Goal: Use online tool/utility: Utilize a website feature to perform a specific function

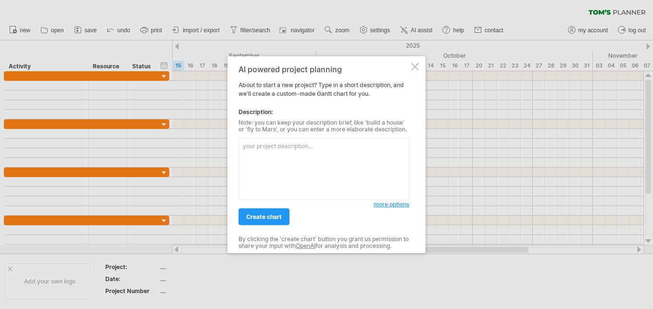
click at [262, 148] on textarea at bounding box center [324, 169] width 171 height 62
click at [312, 149] on textarea "Salesman : [PERSON_NAME]" at bounding box center [324, 169] width 171 height 62
click at [257, 153] on textarea "Salesman : [PERSON_NAME] P/N:" at bounding box center [324, 169] width 171 height 62
paste textarea "9GA0924H101"
click at [295, 151] on textarea "Salesman : [PERSON_NAME] P/N:9GA0924H101" at bounding box center [324, 169] width 171 height 62
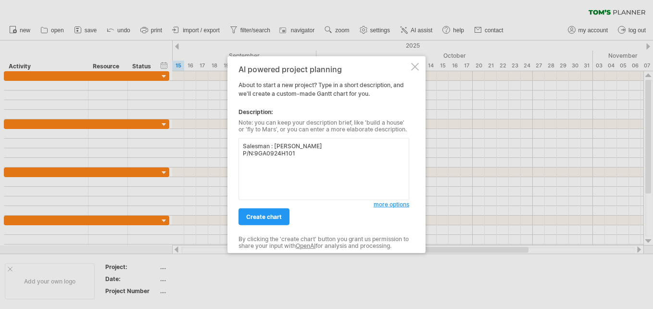
type textarea "Salesman : [PERSON_NAME] P/N:9GA0924H101"
click at [401, 205] on span "more options" at bounding box center [392, 204] width 36 height 7
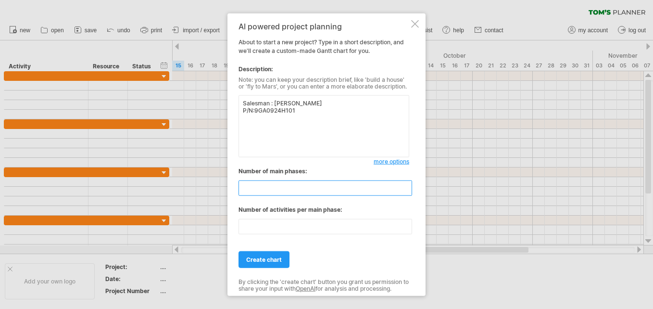
drag, startPoint x: 259, startPoint y: 187, endPoint x: 243, endPoint y: 187, distance: 15.9
click at [243, 187] on input "**" at bounding box center [326, 187] width 174 height 15
type input "*"
drag, startPoint x: 262, startPoint y: 228, endPoint x: 238, endPoint y: 227, distance: 24.6
click at [238, 227] on div "AI powered project planning About to start a new project? Type in a short descr…" at bounding box center [326, 154] width 198 height 282
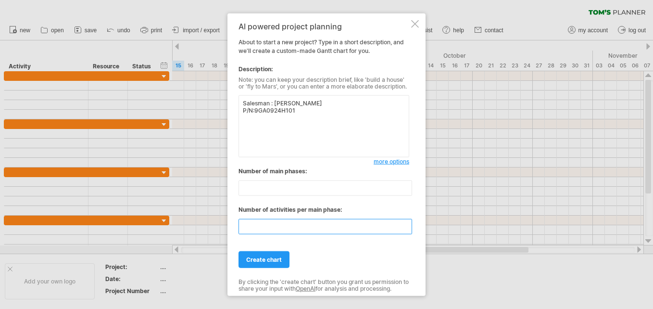
type input "*"
click at [259, 116] on textarea "Salesman : [PERSON_NAME] P/N:9GA0924H101" at bounding box center [324, 126] width 171 height 62
type textarea "Salesman : [PERSON_NAME] P/N:9GA0924H101 connector: terminal:"
click at [267, 257] on span "create chart" at bounding box center [264, 259] width 36 height 7
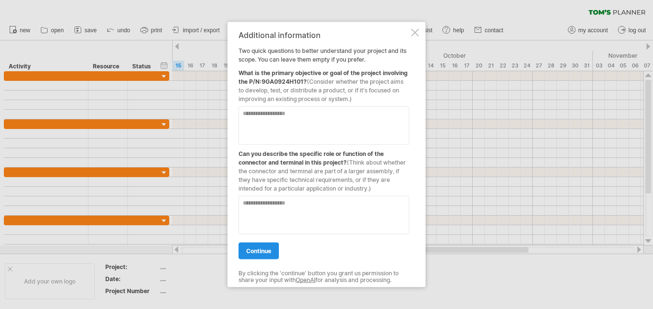
click at [268, 248] on span "continue" at bounding box center [258, 250] width 25 height 7
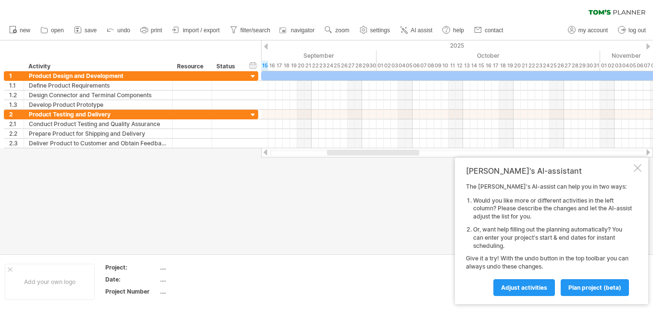
click at [635, 166] on div at bounding box center [638, 168] width 8 height 8
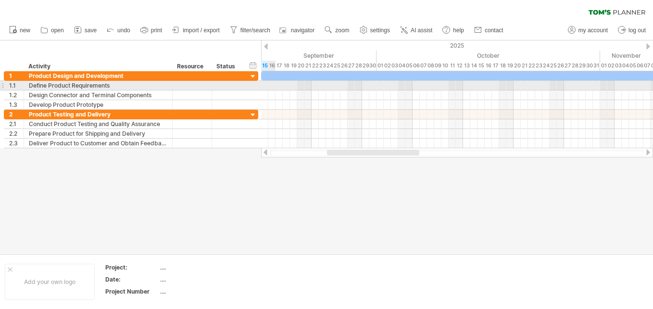
click at [271, 87] on div at bounding box center [457, 86] width 392 height 10
drag, startPoint x: 271, startPoint y: 86, endPoint x: 333, endPoint y: 88, distance: 62.1
click at [333, 88] on div at bounding box center [457, 86] width 392 height 10
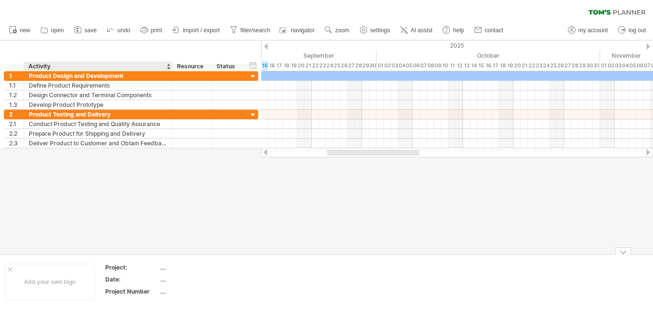
click at [165, 266] on div "...." at bounding box center [200, 267] width 81 height 8
click at [167, 266] on input "text" at bounding box center [198, 267] width 77 height 8
click at [417, 178] on div at bounding box center [326, 146] width 653 height 213
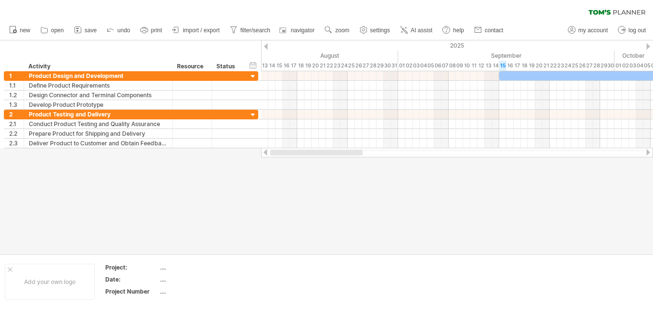
drag, startPoint x: 363, startPoint y: 152, endPoint x: 280, endPoint y: 155, distance: 82.8
click at [280, 155] on div at bounding box center [457, 153] width 374 height 6
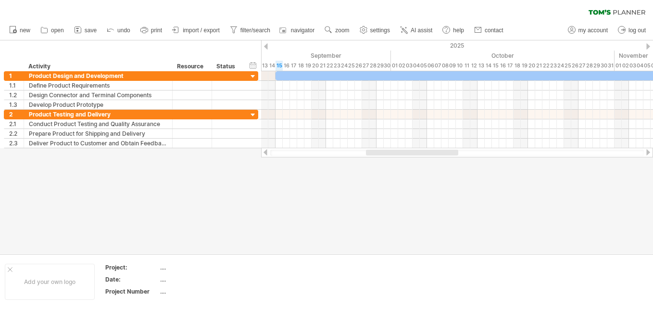
drag, startPoint x: 359, startPoint y: 151, endPoint x: 405, endPoint y: 158, distance: 46.7
click at [405, 158] on div "Trying to reach [DOMAIN_NAME] Connected again... 0% clear filter new 1" at bounding box center [326, 154] width 653 height 309
click at [252, 73] on div at bounding box center [253, 76] width 9 height 9
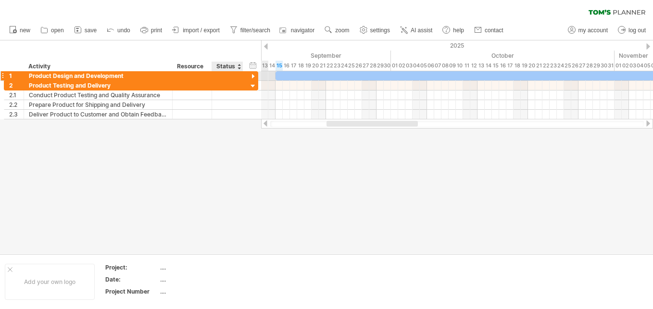
click at [252, 73] on div at bounding box center [253, 76] width 9 height 9
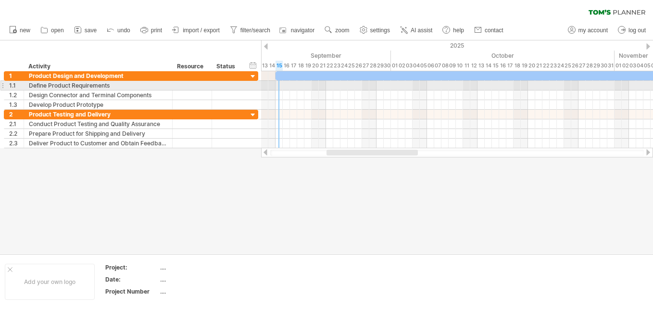
click at [279, 85] on div at bounding box center [457, 86] width 392 height 10
drag, startPoint x: 279, startPoint y: 85, endPoint x: 316, endPoint y: 86, distance: 37.5
click at [316, 86] on div at bounding box center [457, 86] width 392 height 10
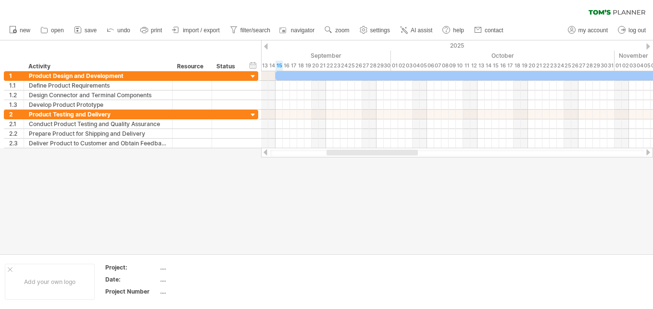
click at [303, 189] on div at bounding box center [326, 146] width 653 height 213
click at [10, 269] on div at bounding box center [10, 269] width 5 height 5
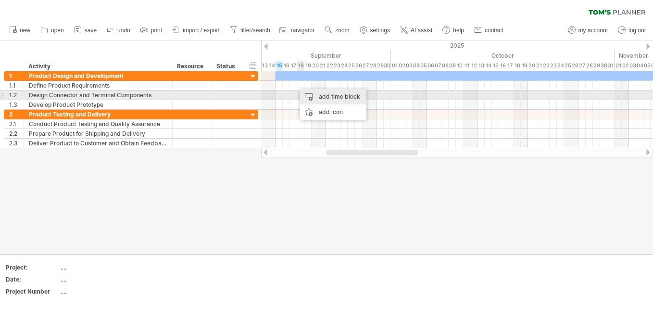
click at [325, 97] on div "add time block" at bounding box center [333, 96] width 66 height 15
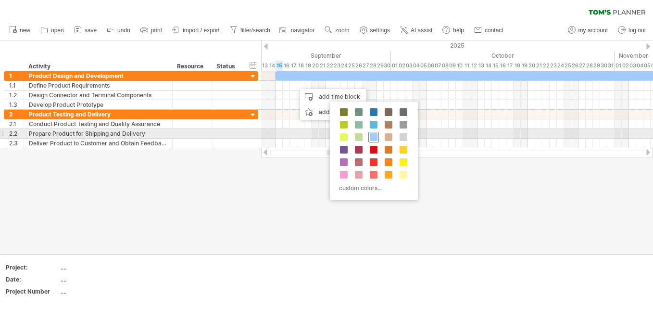
click at [372, 136] on span at bounding box center [374, 137] width 8 height 8
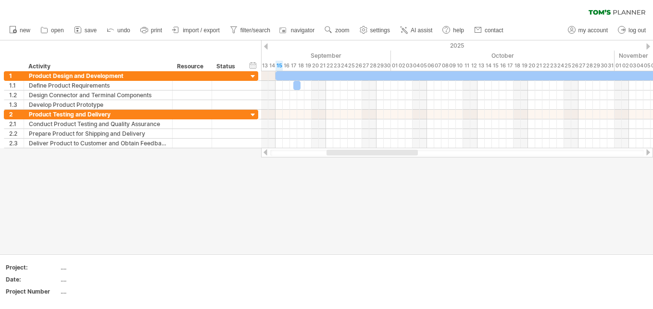
click at [375, 188] on div at bounding box center [326, 146] width 653 height 213
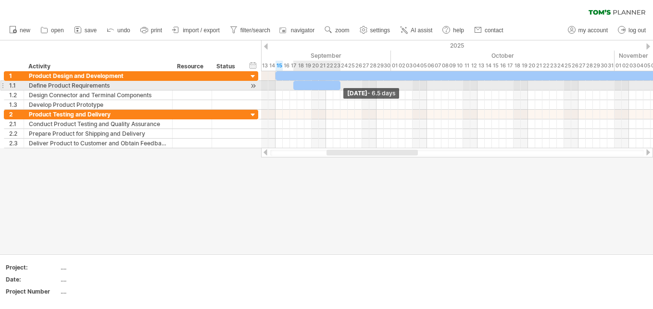
drag, startPoint x: 299, startPoint y: 85, endPoint x: 340, endPoint y: 87, distance: 40.4
click at [340, 87] on span at bounding box center [341, 85] width 4 height 9
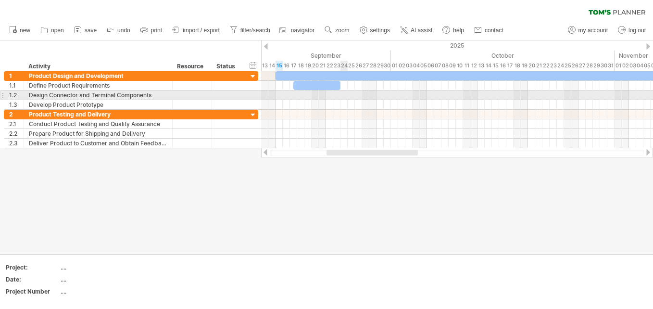
click at [342, 96] on div at bounding box center [457, 95] width 392 height 10
click at [345, 95] on div at bounding box center [457, 95] width 392 height 10
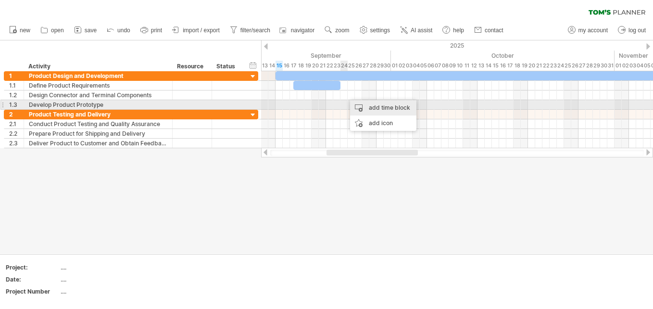
click at [378, 106] on div "add time block" at bounding box center [383, 107] width 66 height 15
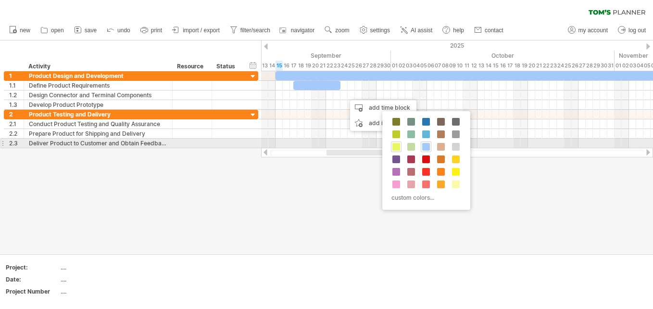
click at [398, 146] on span at bounding box center [396, 147] width 8 height 8
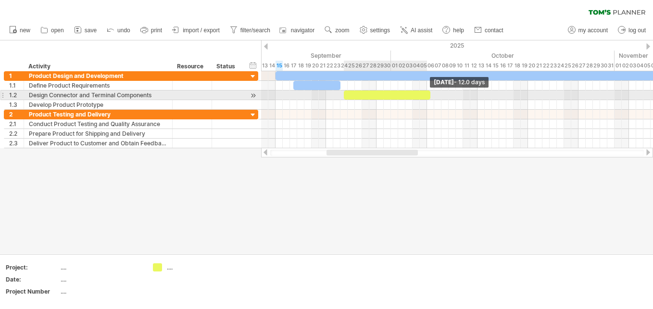
drag, startPoint x: 351, startPoint y: 94, endPoint x: 429, endPoint y: 95, distance: 77.9
click at [429, 95] on span at bounding box center [431, 94] width 4 height 9
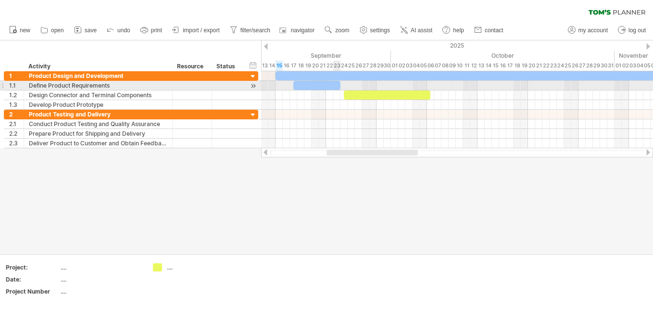
click at [337, 86] on div at bounding box center [316, 85] width 47 height 9
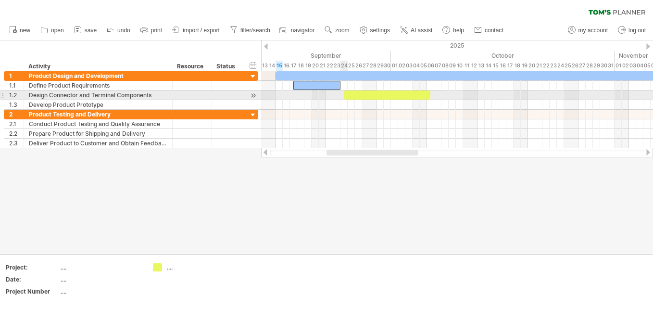
click at [345, 93] on span at bounding box center [344, 94] width 4 height 9
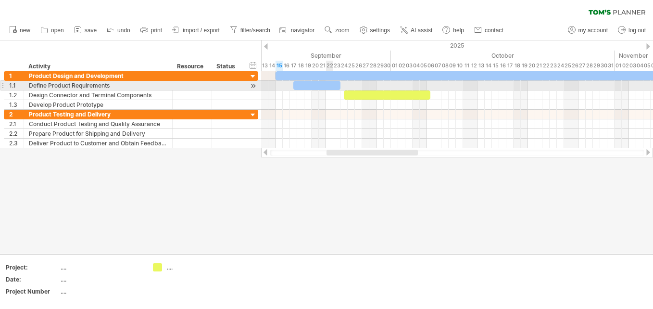
click at [330, 84] on div at bounding box center [316, 85] width 47 height 9
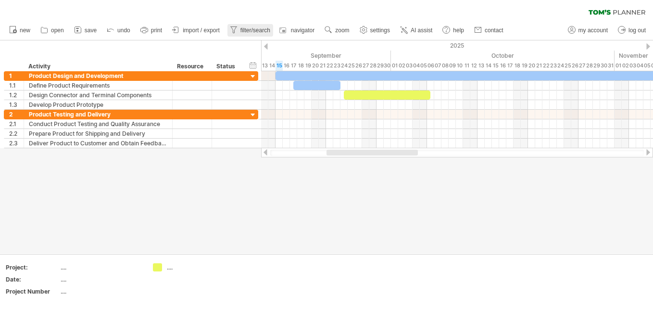
click at [242, 29] on span "filter/search" at bounding box center [255, 30] width 30 height 7
type input "**********"
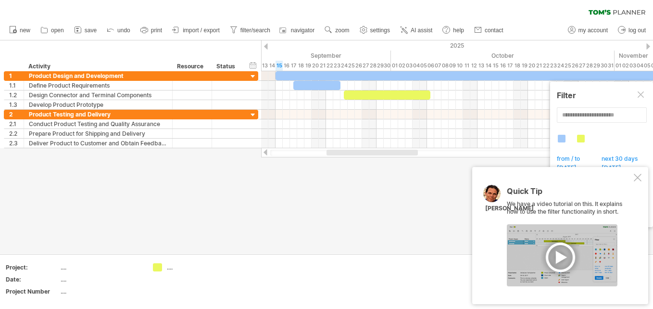
click at [635, 175] on div at bounding box center [638, 178] width 8 height 8
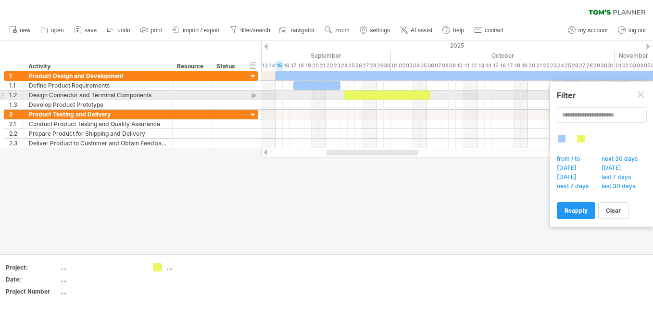
click at [638, 96] on div at bounding box center [642, 95] width 8 height 8
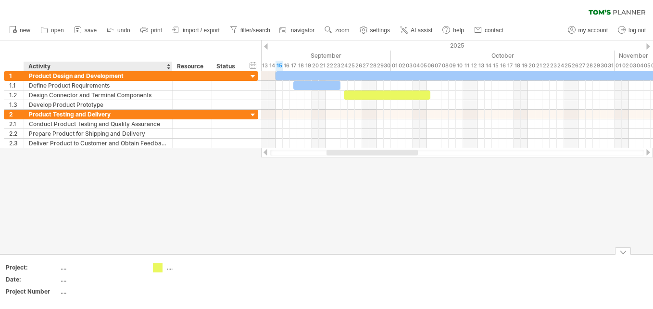
click at [155, 269] on div "Trying to reach [DOMAIN_NAME] Connected again... 0% clear filter new 1" at bounding box center [326, 154] width 653 height 309
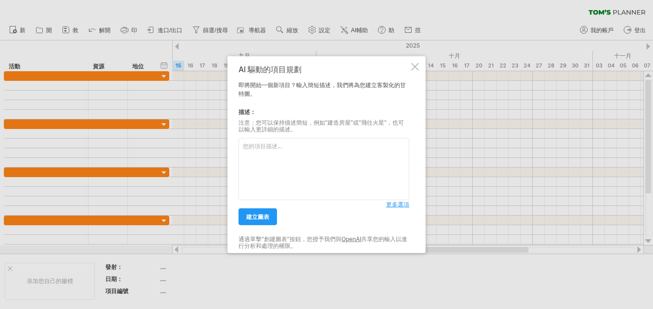
click at [292, 150] on textarea at bounding box center [324, 169] width 171 height 62
click at [274, 149] on textarea at bounding box center [324, 169] width 171 height 62
type textarea "5"
click at [278, 147] on textarea "這是一個廣達的風扇專案，型號:80x80 CRHA" at bounding box center [324, 169] width 171 height 62
click at [366, 145] on textarea "這是一個華碩的風扇專案，型號:80x80 CRHA，需要確認connector 和 terminal spec。 之後要做10pcs樣品給客戶，" at bounding box center [324, 169] width 171 height 62
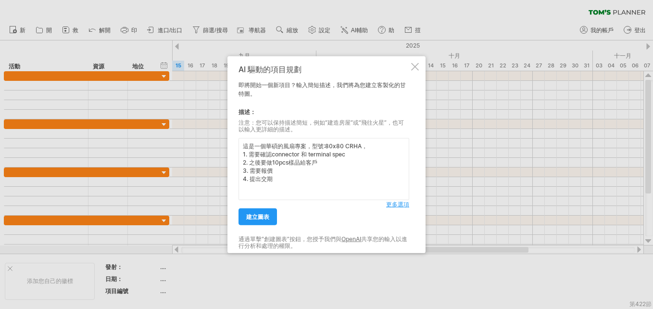
drag, startPoint x: 278, startPoint y: 184, endPoint x: 295, endPoint y: 182, distance: 17.4
click at [295, 182] on textarea "這是一個華碩的風扇專案，型號:80x80 CRHA， 1. 需要確認connector 和 terminal spec 2. 之後要做10pcs樣品給客戶 3…" at bounding box center [324, 169] width 171 height 62
type textarea "這是一個華碩的風扇專案，型號:80x80 CRHA， 1. 需要確認connector 和 terminal spec 2. 之後要做10pcs樣品給客戶 3…"
click at [399, 203] on span "更多選項" at bounding box center [397, 204] width 23 height 7
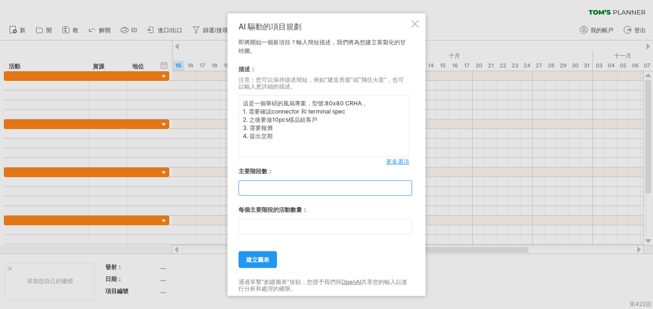
drag, startPoint x: 262, startPoint y: 186, endPoint x: 238, endPoint y: 186, distance: 23.6
click at [238, 186] on div "AI 驅動的項目規劃 即將開始一個新項目？輸入簡短描述，我們將為您建立客製化的甘特圖。 描述： 注意：您可以保持描述簡短，例如“建造房屋”或“飛往火星”，也可…" at bounding box center [326, 154] width 198 height 282
type input "*"
drag, startPoint x: 257, startPoint y: 224, endPoint x: 233, endPoint y: 227, distance: 24.2
click at [233, 227] on div "AI 驅動的項目規劃 即將開始一個新項目？輸入簡短描述，我們將為您建立客製化的甘特圖。 描述： 注意：您可以保持描述簡短，例如“建造房屋”或“飛往火星”，也可…" at bounding box center [326, 154] width 198 height 282
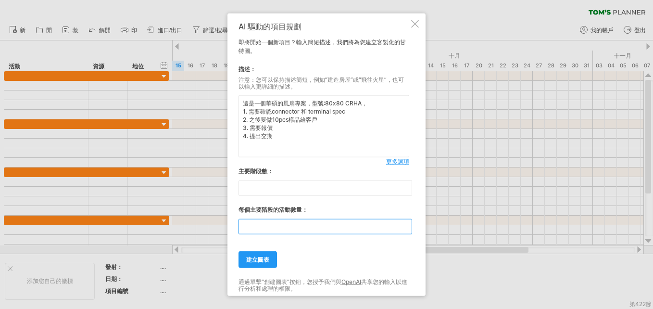
type input "*"
drag, startPoint x: 253, startPoint y: 186, endPoint x: 229, endPoint y: 189, distance: 24.3
click at [229, 189] on div "AI 驅動的項目規劃 即將開始一個新項目？輸入簡短描述，我們將為您建立客製化的甘特圖。 描述： 注意：您可以保持描述簡短，例如“建造房屋”或“飛往火星”，也可…" at bounding box center [326, 154] width 198 height 282
type input "*"
drag, startPoint x: 263, startPoint y: 228, endPoint x: 242, endPoint y: 227, distance: 20.7
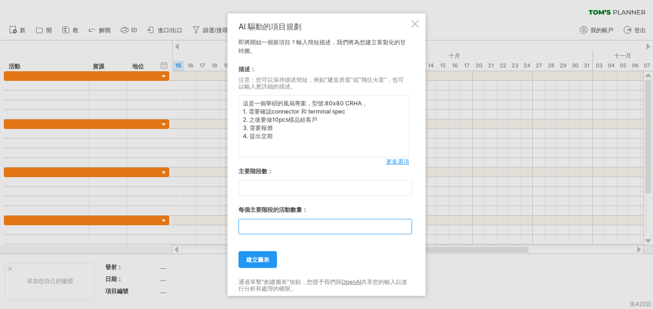
click at [242, 227] on input "*" at bounding box center [326, 226] width 174 height 15
type input "*"
drag, startPoint x: 263, startPoint y: 258, endPoint x: 388, endPoint y: 259, distance: 124.6
click at [388, 259] on div "建立圖表" at bounding box center [324, 255] width 171 height 25
click at [398, 160] on span "更多選項" at bounding box center [397, 161] width 23 height 7
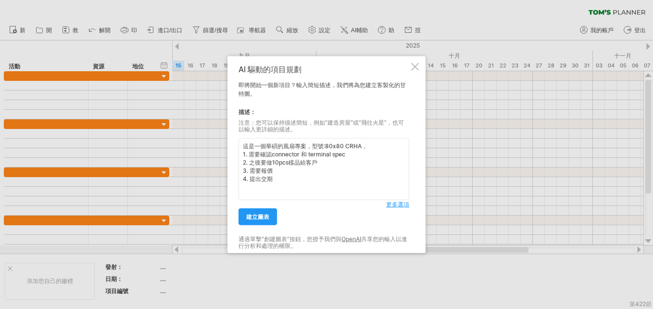
click at [398, 203] on span "更多選項" at bounding box center [397, 204] width 23 height 7
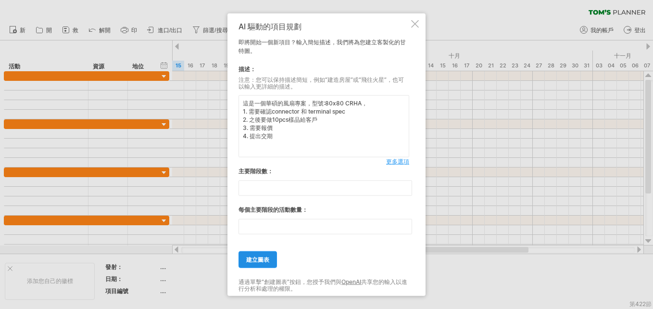
click at [262, 256] on span "建立圖表" at bounding box center [257, 259] width 23 height 7
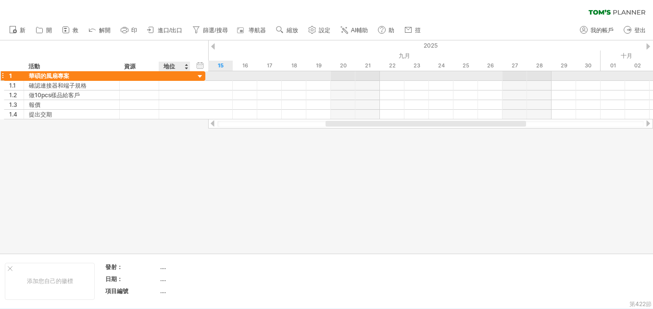
click at [201, 75] on div at bounding box center [200, 76] width 9 height 9
click at [201, 77] on div at bounding box center [200, 76] width 9 height 9
